Goal: Check status: Check status

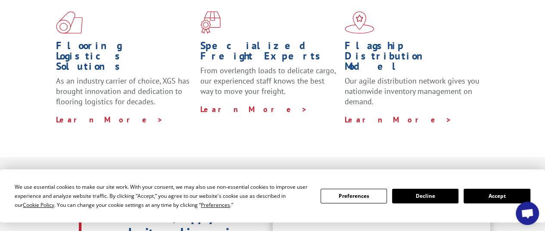
scroll to position [86, 0]
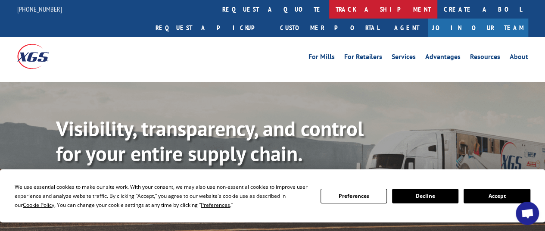
click at [329, 6] on link "track a shipment" at bounding box center [383, 9] width 108 height 19
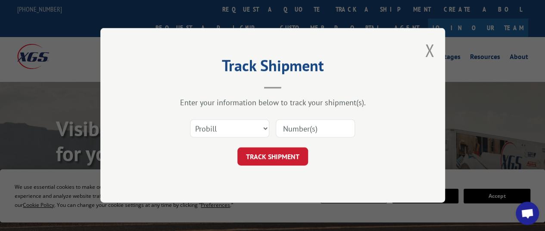
click at [290, 125] on input at bounding box center [315, 129] width 79 height 18
paste input "16962093"
type input "16962093"
click at [289, 156] on button "TRACK SHIPMENT" at bounding box center [272, 157] width 71 height 18
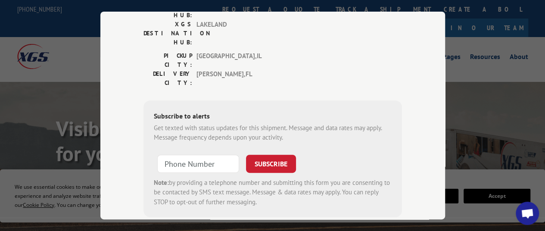
scroll to position [1, 0]
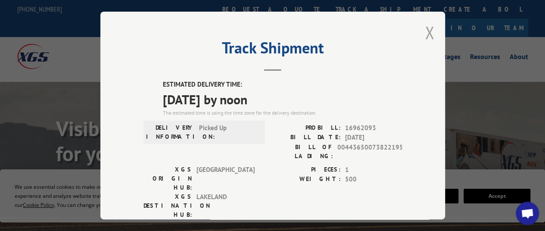
click at [426, 28] on button "Close modal" at bounding box center [429, 32] width 9 height 23
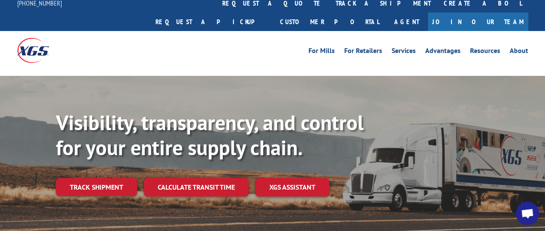
scroll to position [0, 0]
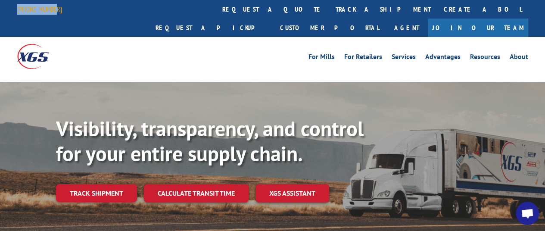
drag, startPoint x: 60, startPoint y: 8, endPoint x: 18, endPoint y: 8, distance: 42.7
click at [18, 8] on div "[PHONE_NUMBER]" at bounding box center [44, 9] width 55 height 11
copy avayaelement "[PHONE_NUMBER]"
